Goal: Transaction & Acquisition: Purchase product/service

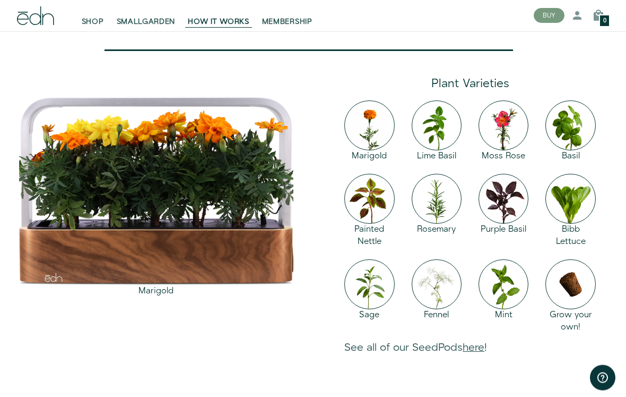
scroll to position [906, 0]
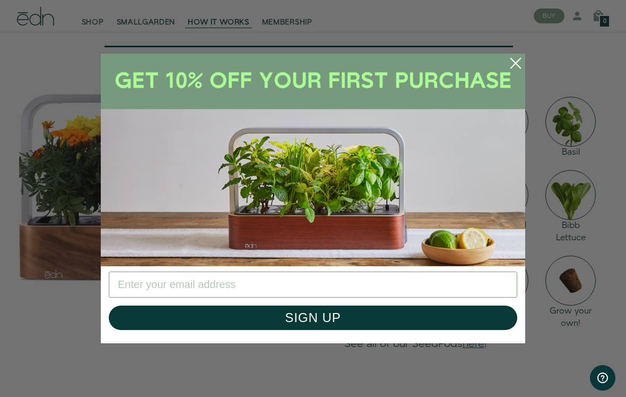
click at [359, 288] on input "Enter your email address" at bounding box center [313, 284] width 409 height 26
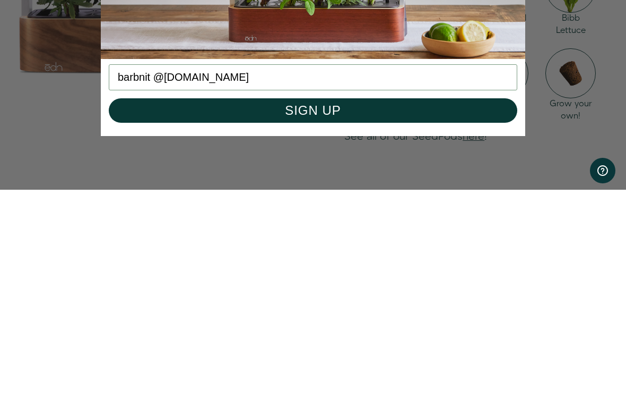
click at [374, 305] on button "SIGN UP" at bounding box center [313, 317] width 409 height 24
type input "barbnitz@aol.com"
click at [357, 305] on button "SIGN UP" at bounding box center [313, 317] width 409 height 24
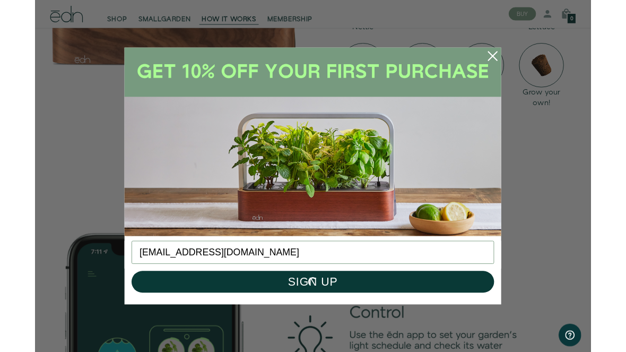
scroll to position [1158, 0]
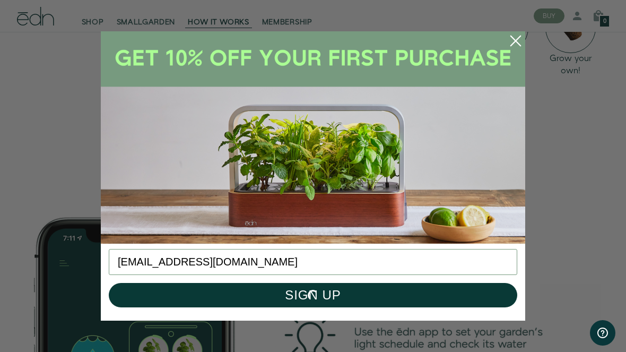
click at [515, 49] on circle "Close dialog" at bounding box center [515, 40] width 23 height 23
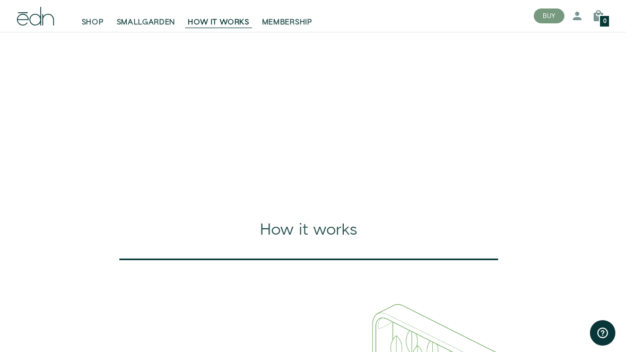
scroll to position [0, 0]
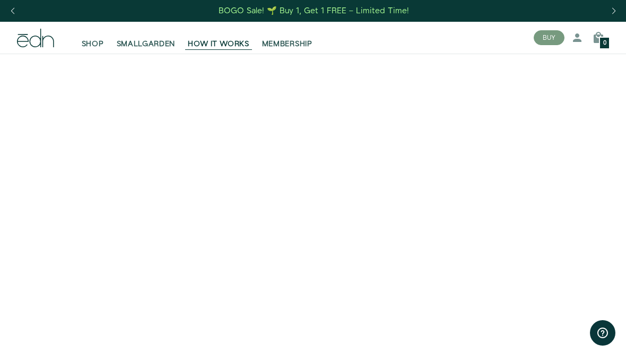
click at [90, 40] on span "SHOP" at bounding box center [93, 44] width 22 height 11
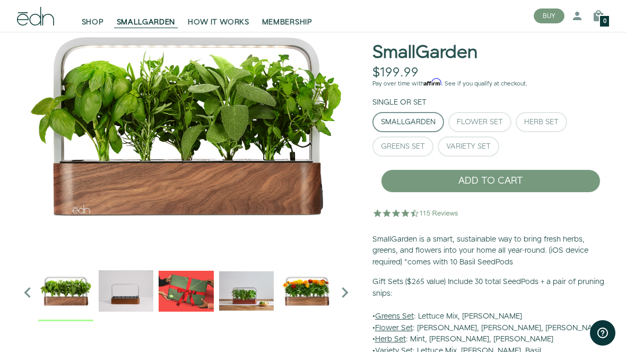
scroll to position [60, 0]
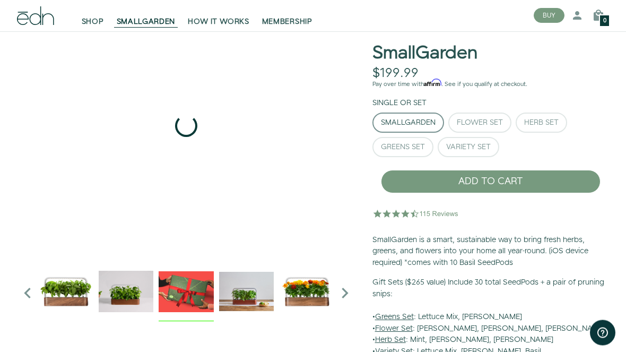
click at [187, 289] on img "3 / 6" at bounding box center [186, 291] width 55 height 55
click at [245, 296] on img "4 / 6" at bounding box center [246, 291] width 55 height 55
click at [305, 294] on img "5 / 6" at bounding box center [306, 291] width 55 height 55
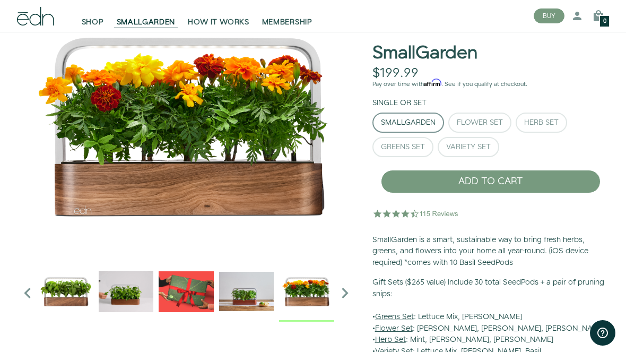
click at [336, 303] on icon "Next slide" at bounding box center [344, 292] width 21 height 21
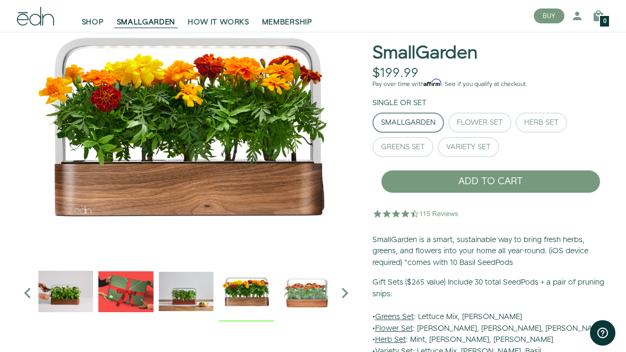
click at [345, 297] on icon "Next slide" at bounding box center [344, 292] width 21 height 21
click at [544, 124] on div "Herb Set" at bounding box center [541, 122] width 35 height 7
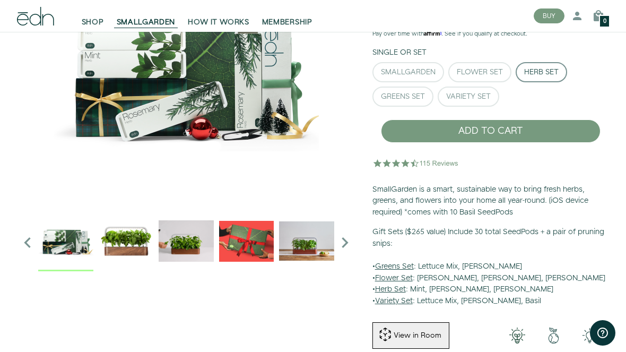
scroll to position [0, 0]
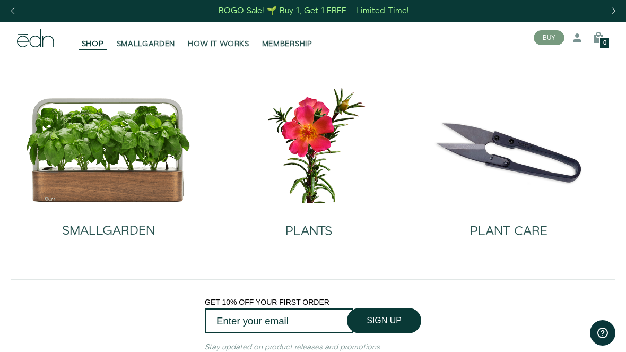
click at [321, 150] on img at bounding box center [308, 144] width 183 height 118
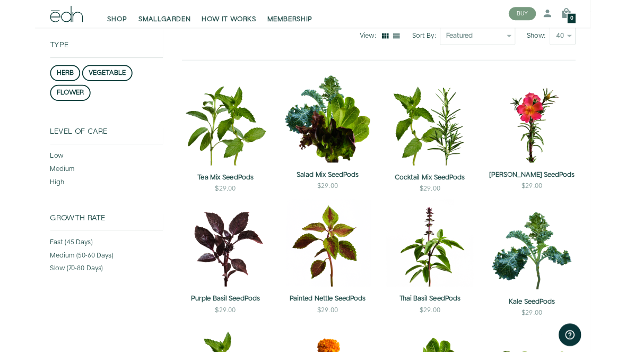
scroll to position [123, 0]
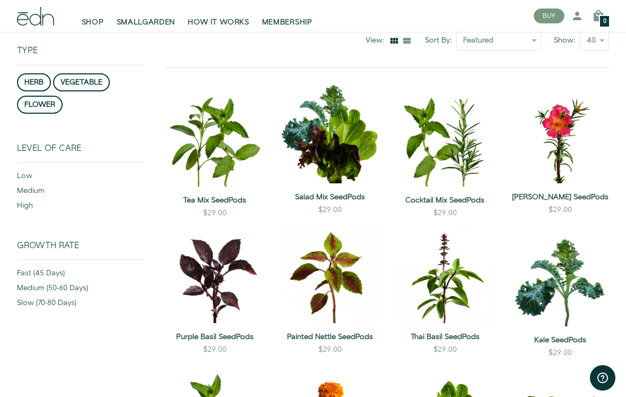
click at [87, 79] on button "vegetable" at bounding box center [81, 82] width 57 height 18
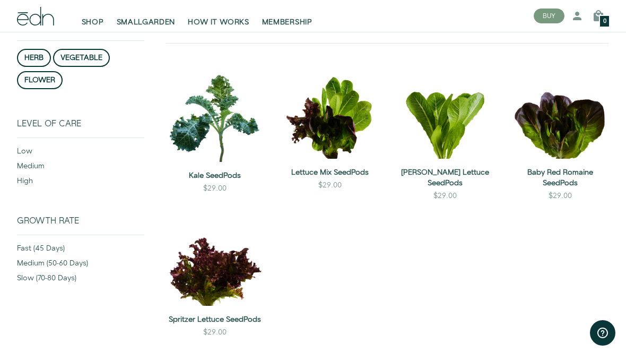
scroll to position [135, 0]
